Goal: Task Accomplishment & Management: Use online tool/utility

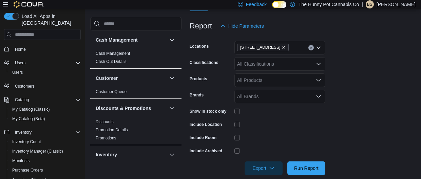
scroll to position [110, 0]
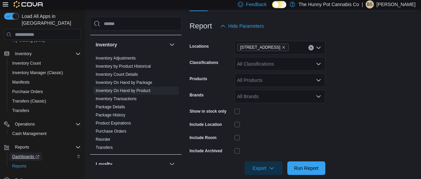
click at [303, 120] on div "Load All Apps in [GEOGRAPHIC_DATA] Home Users Users Customers Catalog My Catalo…" at bounding box center [210, 131] width 421 height 419
click at [303, 120] on div at bounding box center [279, 124] width 91 height 11
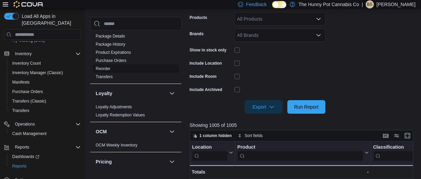
scroll to position [147, 0]
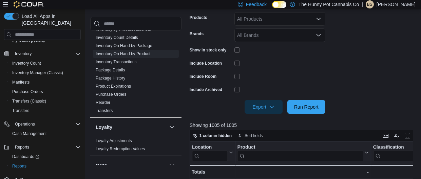
click at [117, 159] on div "OCM" at bounding box center [135, 165] width 91 height 19
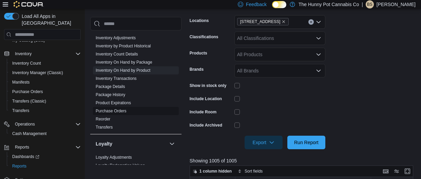
scroll to position [130, 0]
click at [105, 97] on link "Package History" at bounding box center [111, 95] width 30 height 5
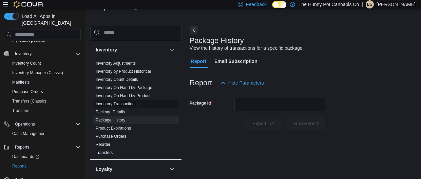
scroll to position [115, 0]
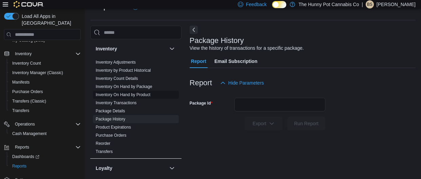
click at [141, 94] on link "Inventory On Hand by Product" at bounding box center [123, 95] width 55 height 5
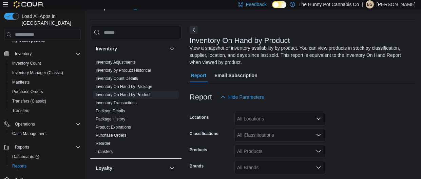
scroll to position [30, 0]
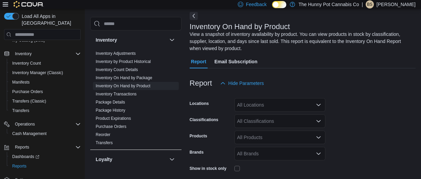
click at [251, 112] on form "Locations All Locations Classifications All Classifications Products All Produc…" at bounding box center [303, 161] width 226 height 142
click at [266, 105] on div "All Locations" at bounding box center [279, 105] width 91 height 14
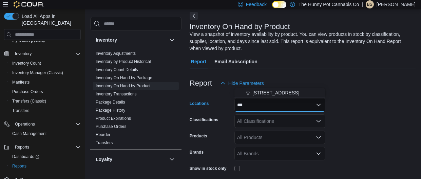
type input "***"
click at [277, 88] on button "[STREET_ADDRESS]" at bounding box center [279, 93] width 91 height 10
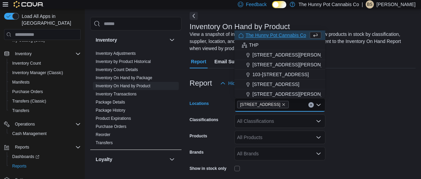
click at [272, 122] on div "All Classifications" at bounding box center [279, 122] width 91 height 14
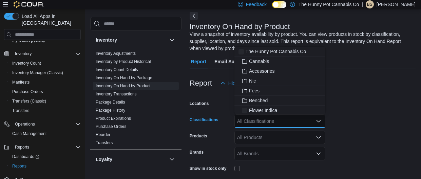
click at [272, 122] on div "All Classifications Combo box. Selected. Combo box input. All Classifications. …" at bounding box center [279, 122] width 91 height 14
type input "**"
click at [274, 101] on div "Candy" at bounding box center [279, 100] width 83 height 7
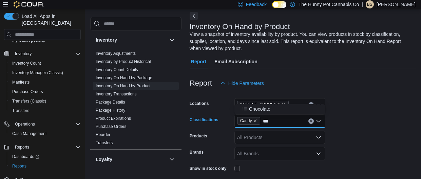
type input "***"
click at [263, 107] on span "Chocolate" at bounding box center [259, 109] width 21 height 7
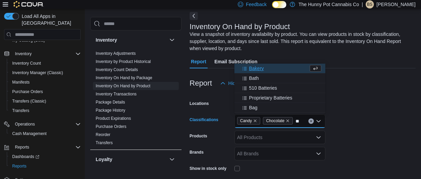
type input "**"
click at [266, 71] on div "Bakery" at bounding box center [273, 68] width 70 height 7
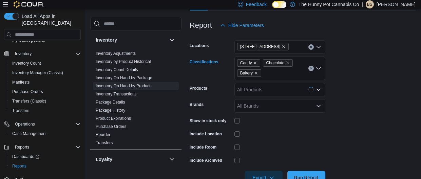
scroll to position [107, 0]
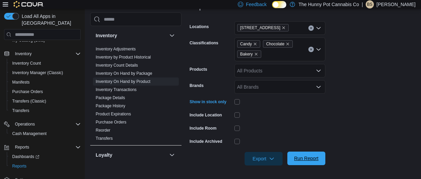
click at [317, 157] on span "Run Report" at bounding box center [306, 158] width 24 height 7
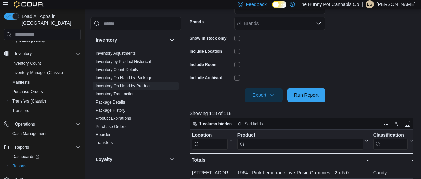
scroll to position [176, 0]
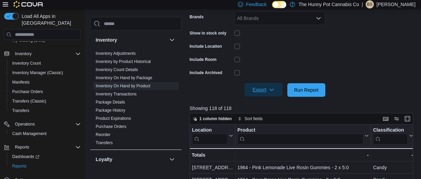
click at [258, 95] on span "Export" at bounding box center [264, 90] width 30 height 14
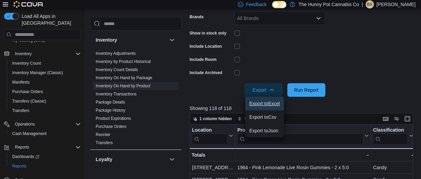
click at [264, 103] on span "Export to Excel" at bounding box center [264, 103] width 31 height 5
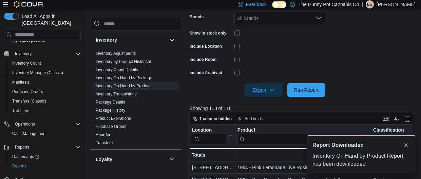
scroll to position [0, 0]
